Goal: Navigation & Orientation: Find specific page/section

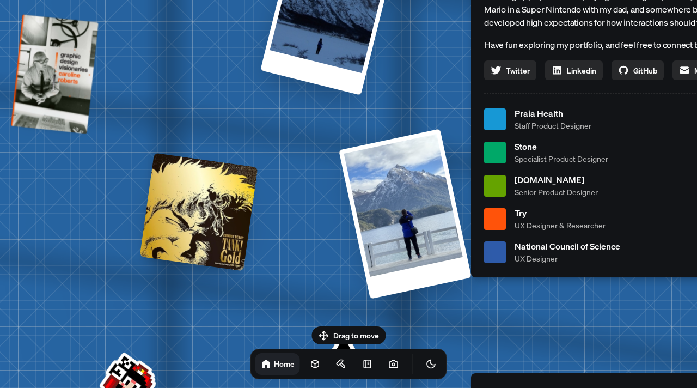
drag, startPoint x: 271, startPoint y: 251, endPoint x: 538, endPoint y: 175, distance: 277.6
click at [546, 175] on span "[DOMAIN_NAME]" at bounding box center [556, 179] width 83 height 13
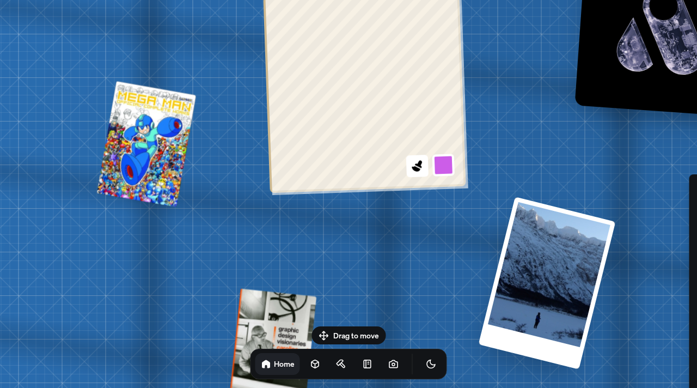
drag, startPoint x: 421, startPoint y: 167, endPoint x: 658, endPoint y: 354, distance: 301.8
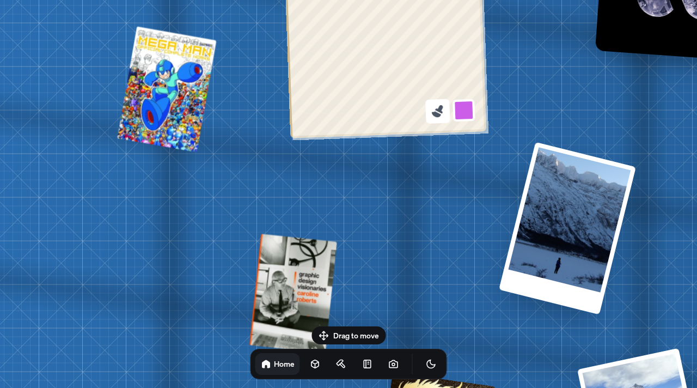
click at [447, 110] on button at bounding box center [437, 111] width 25 height 25
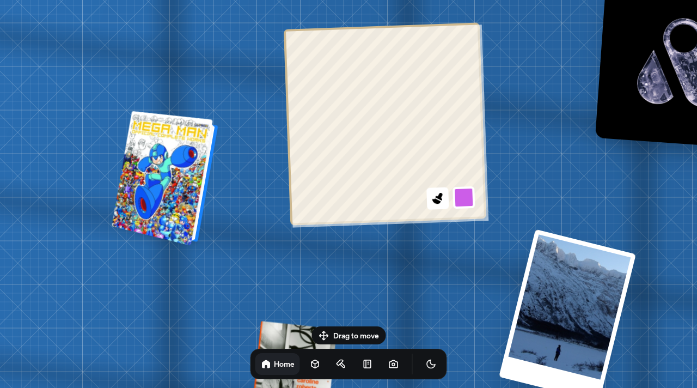
click at [145, 174] on div at bounding box center [167, 179] width 98 height 130
click at [161, 167] on div at bounding box center [167, 179] width 98 height 130
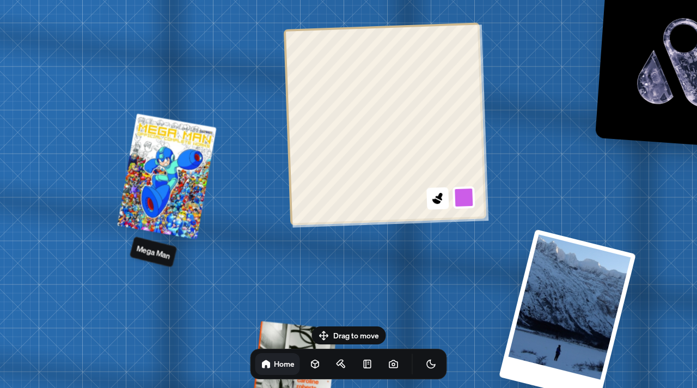
click at [157, 261] on div "Mega Man" at bounding box center [154, 252] width 48 height 32
drag, startPoint x: 327, startPoint y: 329, endPoint x: 103, endPoint y: 238, distance: 242.2
click at [103, 0] on body "[PERSON_NAME] [PERSON_NAME] Design Engineer Welcome to my space on the internet…" at bounding box center [348, 0] width 697 height 0
click at [320, 331] on div "Drag to move Home" at bounding box center [349, 352] width 214 height 53
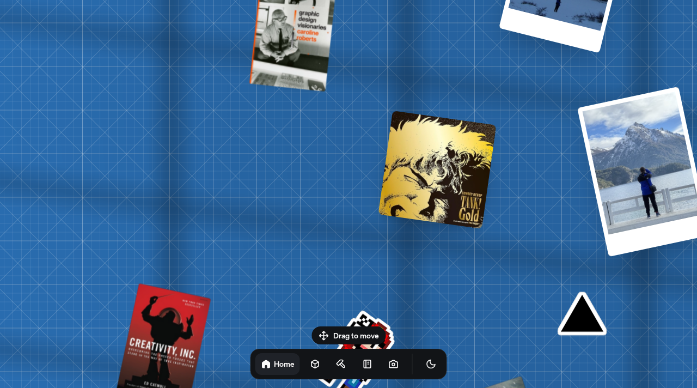
drag, startPoint x: 531, startPoint y: 224, endPoint x: 398, endPoint y: 189, distance: 138.1
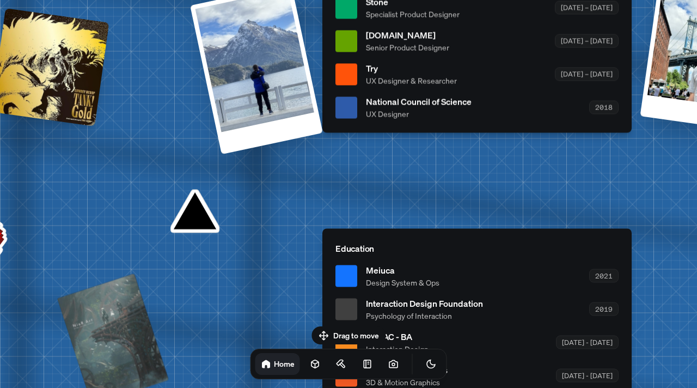
drag, startPoint x: 552, startPoint y: 239, endPoint x: 252, endPoint y: 165, distance: 309.6
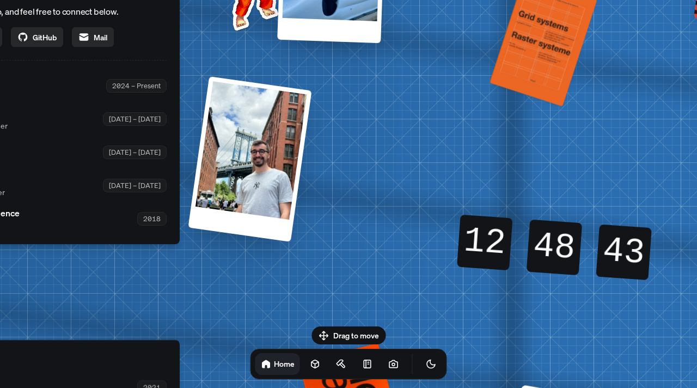
drag, startPoint x: 533, startPoint y: 153, endPoint x: 190, endPoint y: 274, distance: 363.6
click at [190, 274] on div "[PERSON_NAME] [PERSON_NAME] Design Engineer Welcome to my space on the internet…" at bounding box center [27, 85] width 1630 height 1427
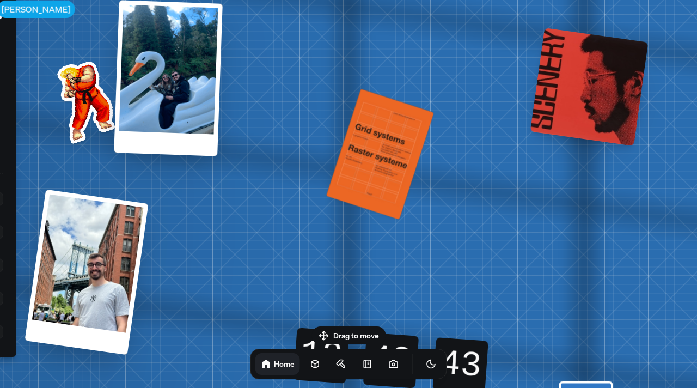
drag, startPoint x: 437, startPoint y: 144, endPoint x: 292, endPoint y: 229, distance: 168.2
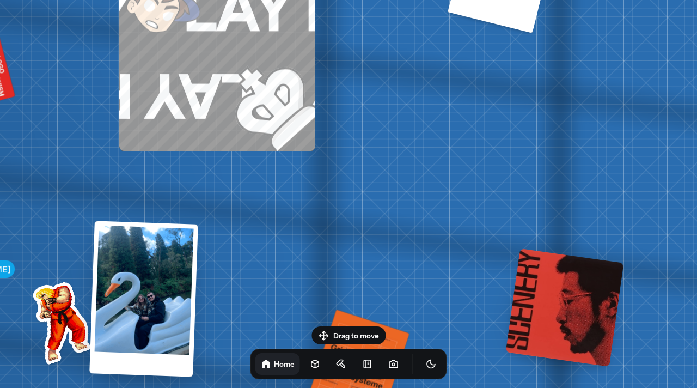
drag, startPoint x: 491, startPoint y: 113, endPoint x: 472, endPoint y: 329, distance: 216.5
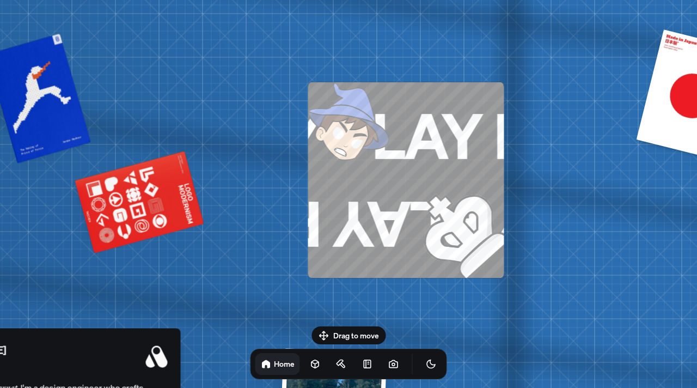
drag, startPoint x: 415, startPoint y: 140, endPoint x: 613, endPoint y: 268, distance: 235.6
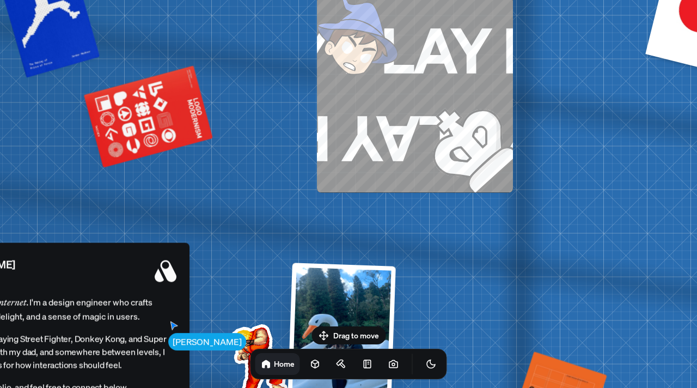
click at [469, 123] on img at bounding box center [452, 129] width 122 height 127
